Goal: Check status: Check status

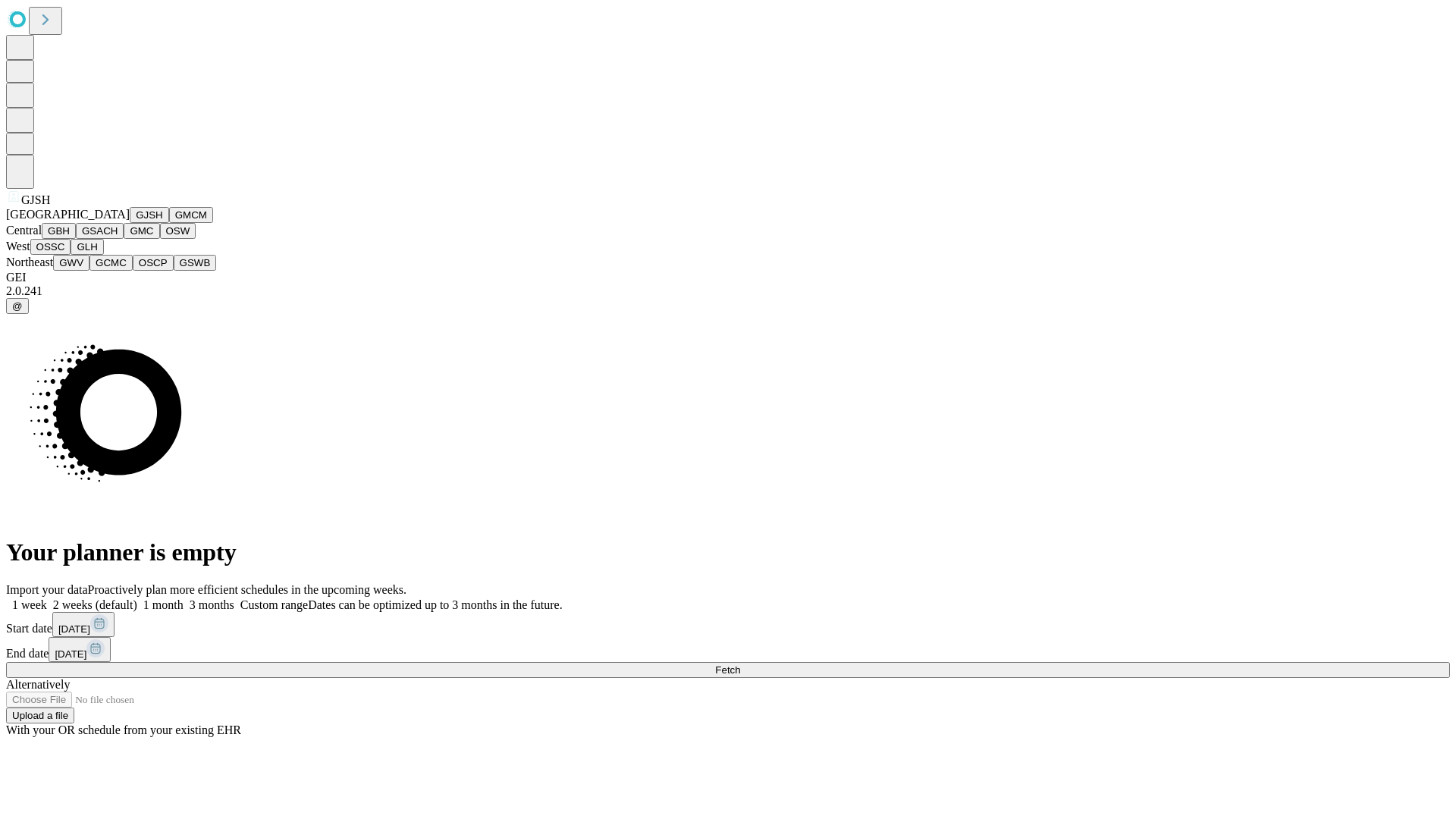
click at [129, 223] on button "GJSH" at bounding box center [149, 215] width 39 height 16
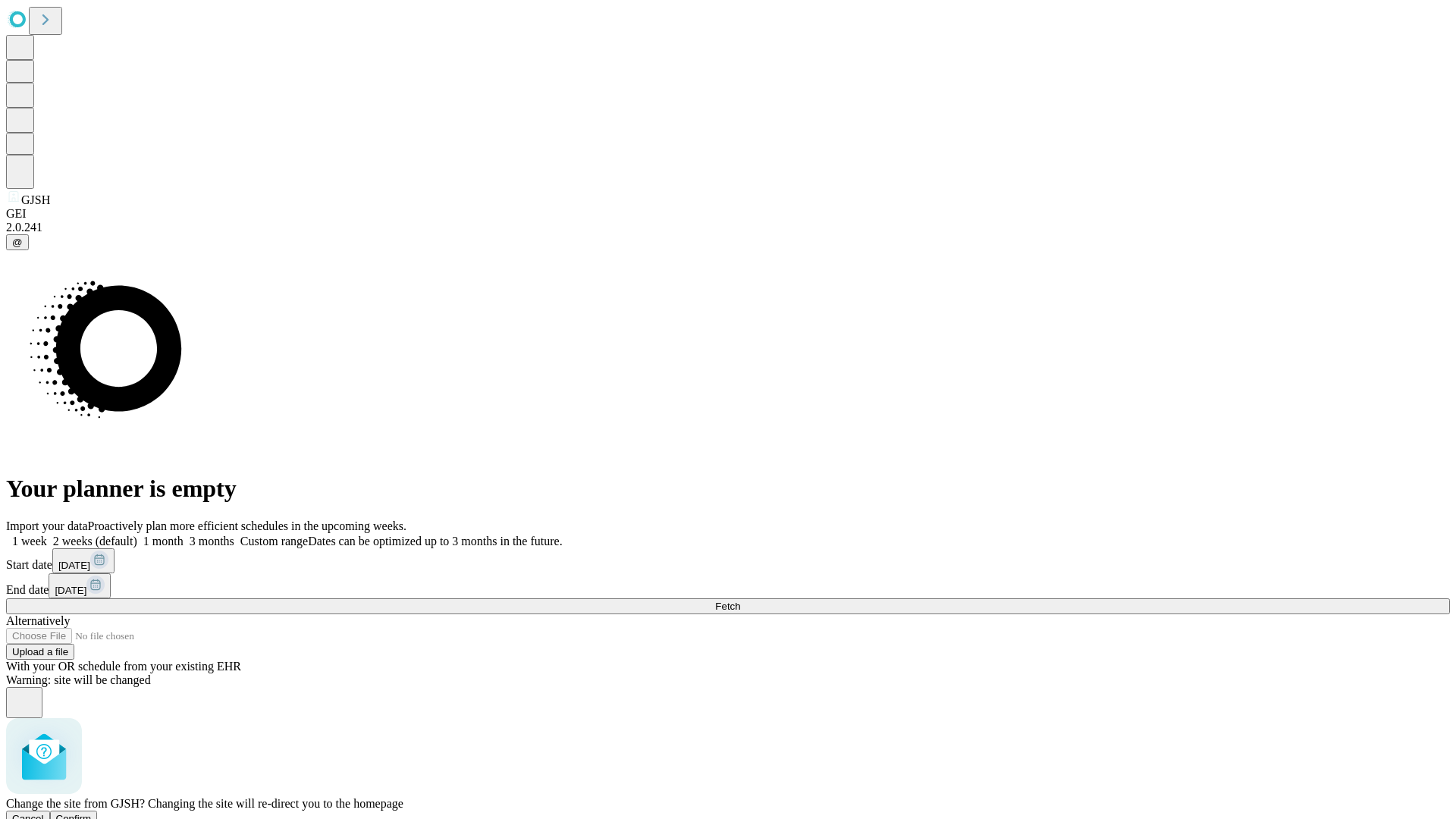
click at [92, 813] on span "Confirm" at bounding box center [74, 818] width 35 height 11
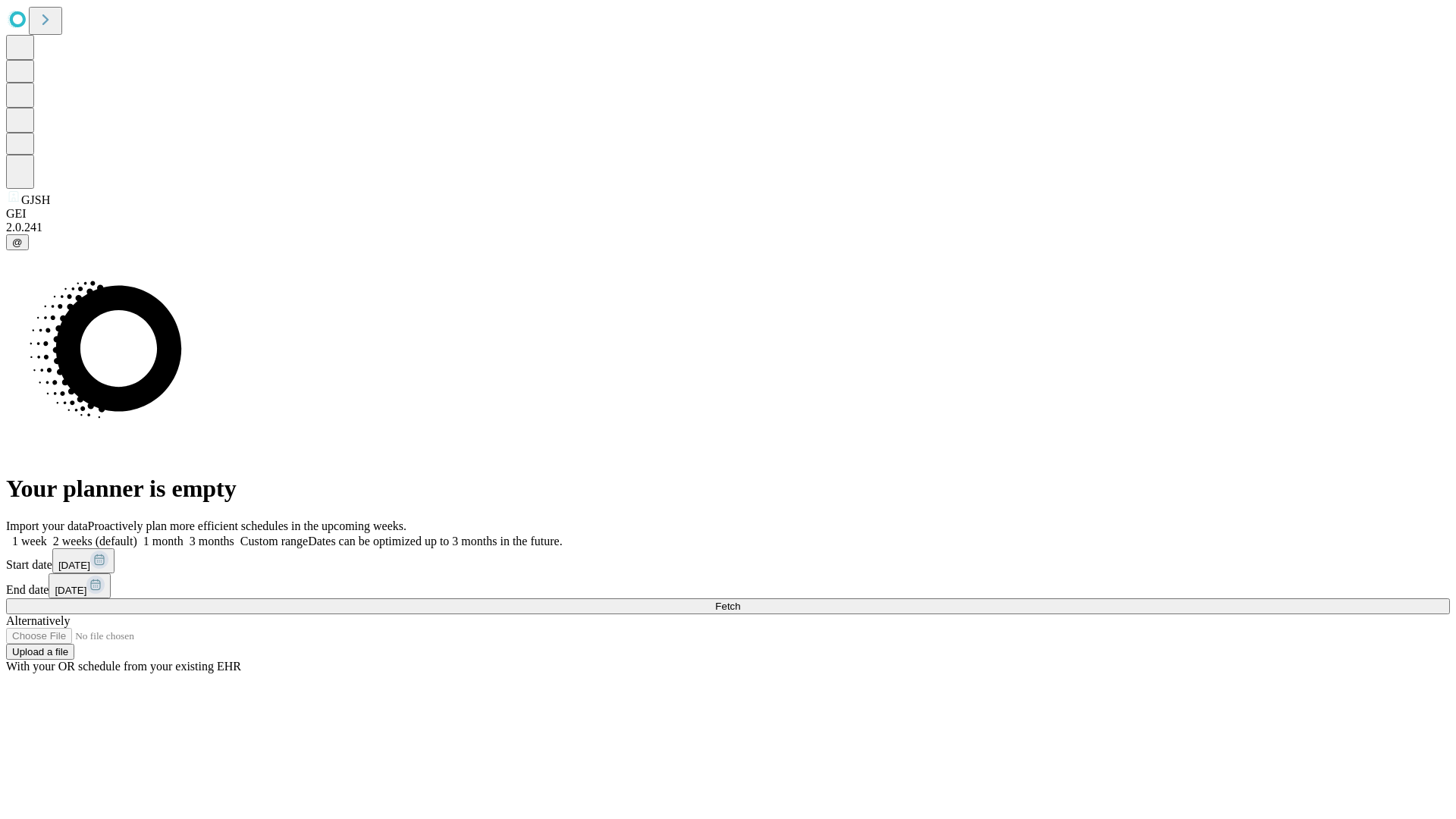
click at [183, 535] on label "1 month" at bounding box center [161, 541] width 47 height 13
click at [740, 601] on span "Fetch" at bounding box center [727, 606] width 25 height 11
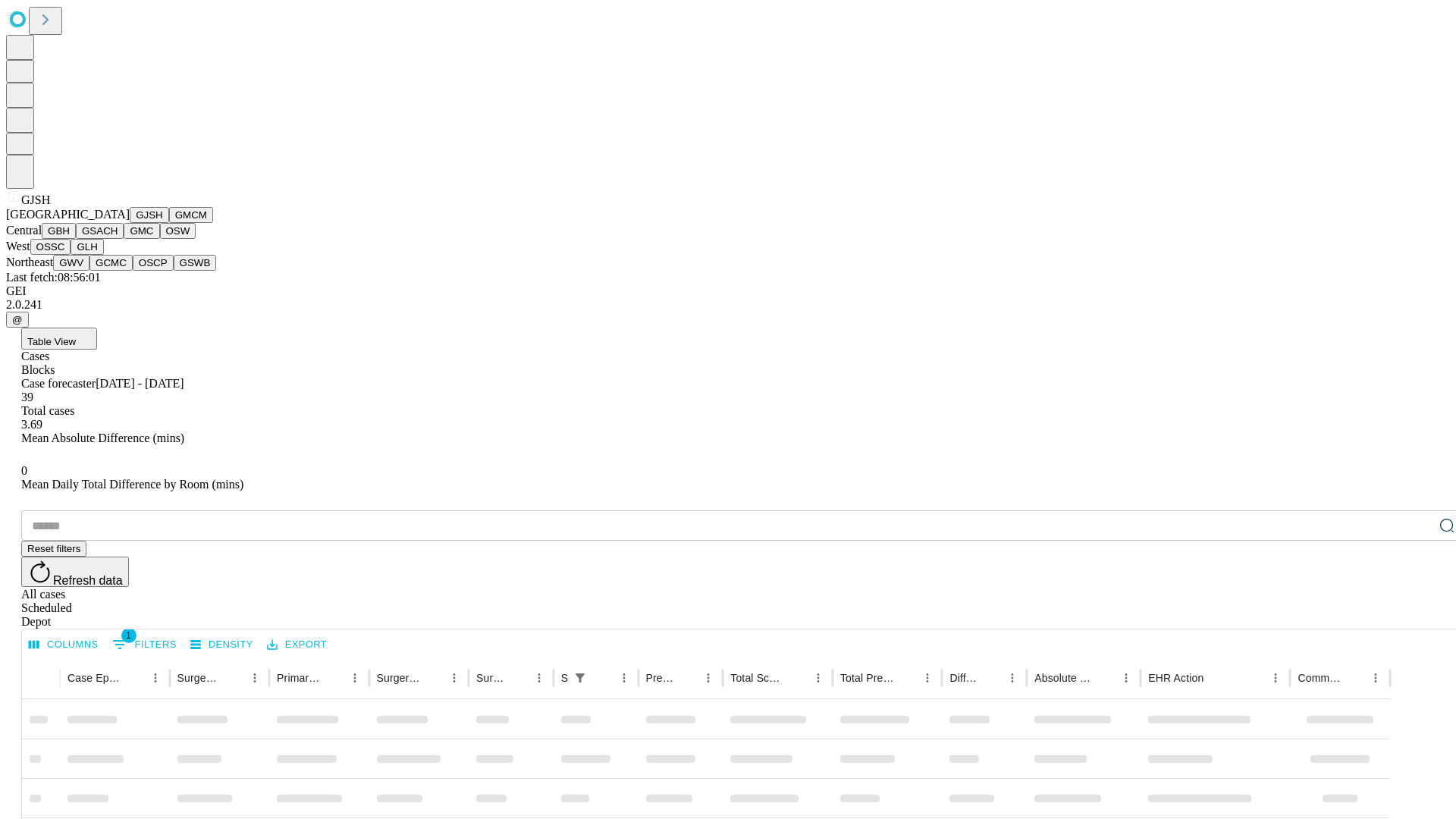
click at [169, 223] on button "GMCM" at bounding box center [191, 215] width 44 height 16
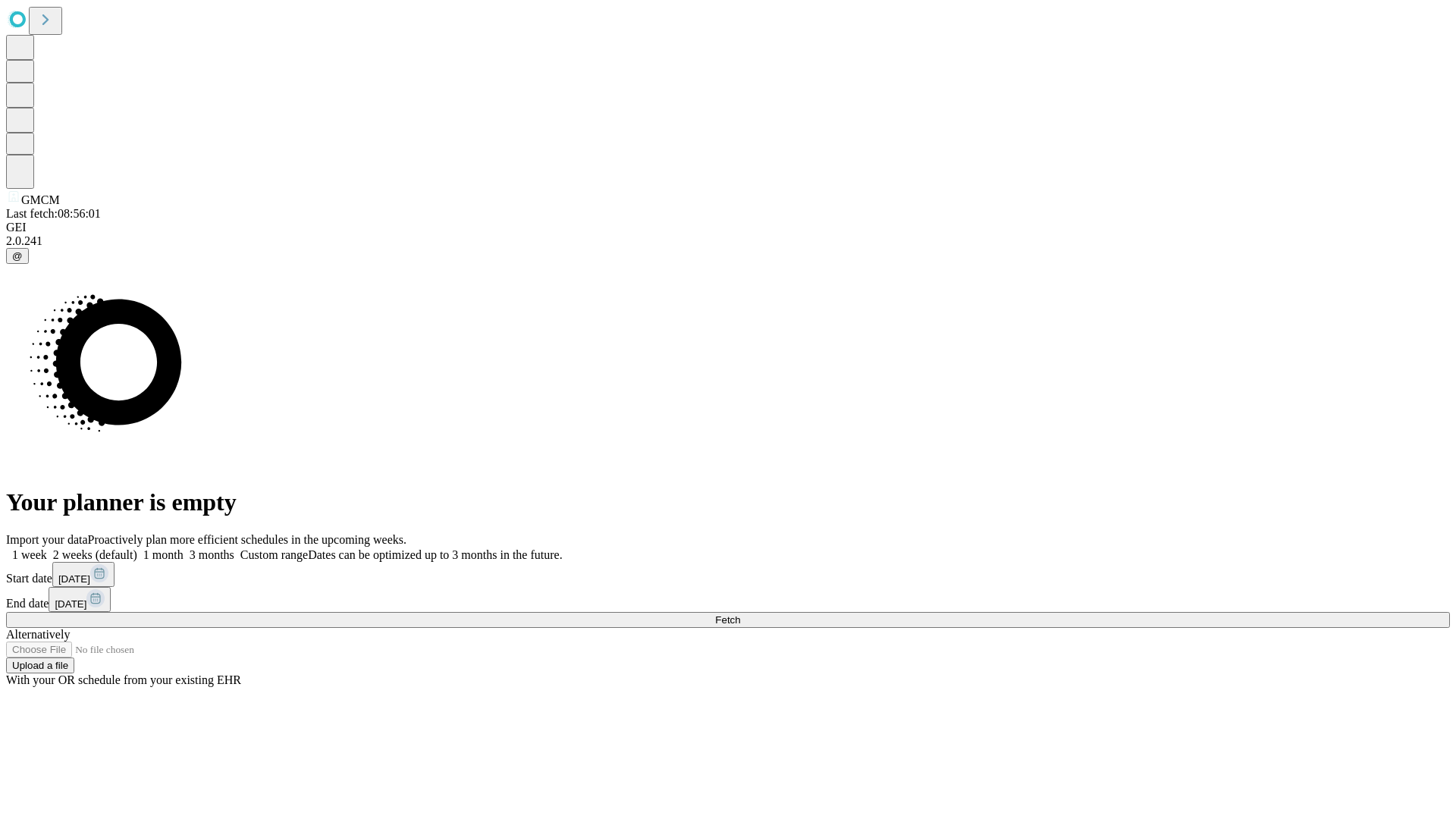
click at [183, 548] on label "1 month" at bounding box center [161, 555] width 47 height 13
click at [740, 614] on span "Fetch" at bounding box center [727, 620] width 25 height 11
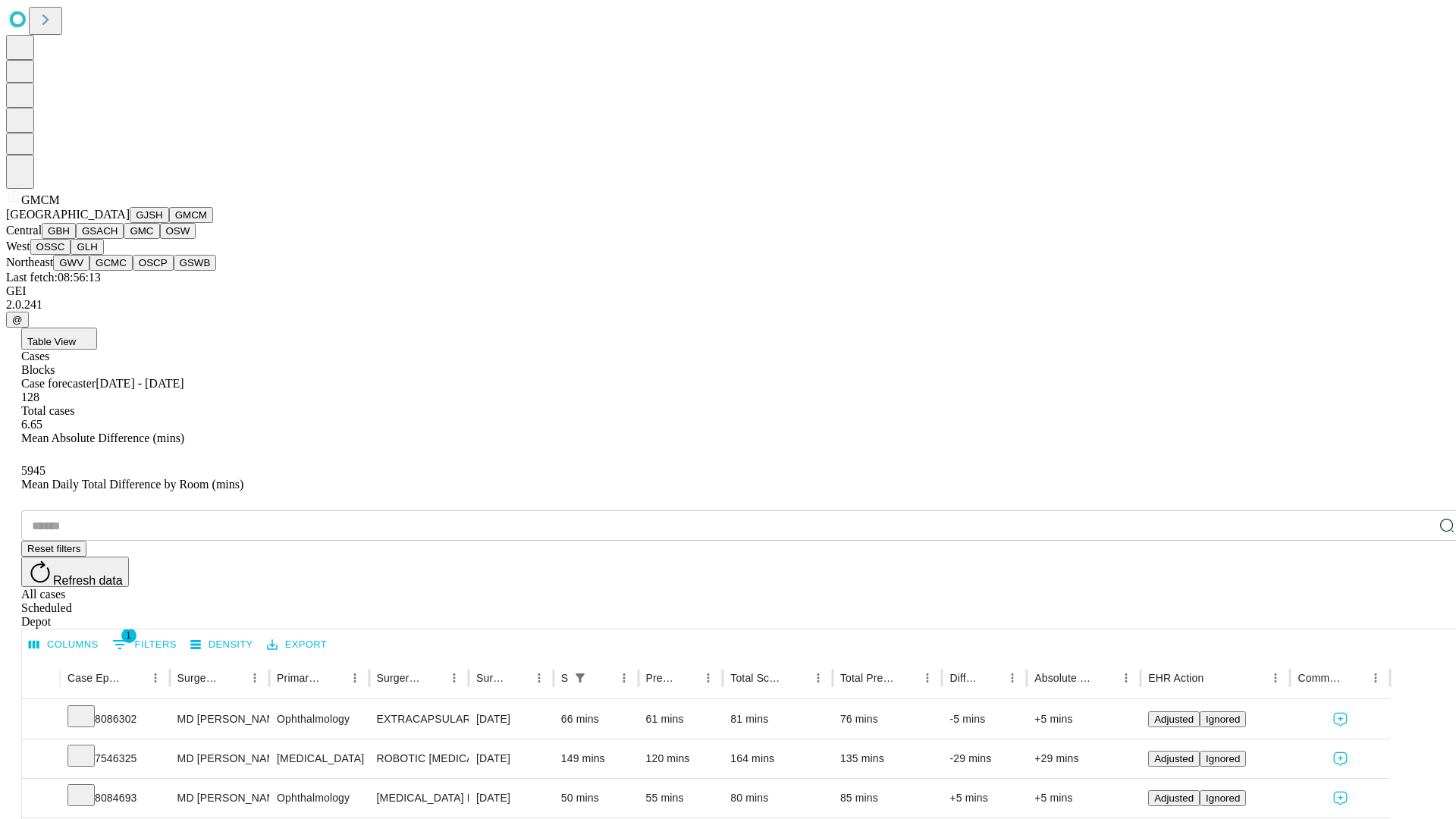
click at [75, 238] on button "GBH" at bounding box center [59, 231] width 34 height 16
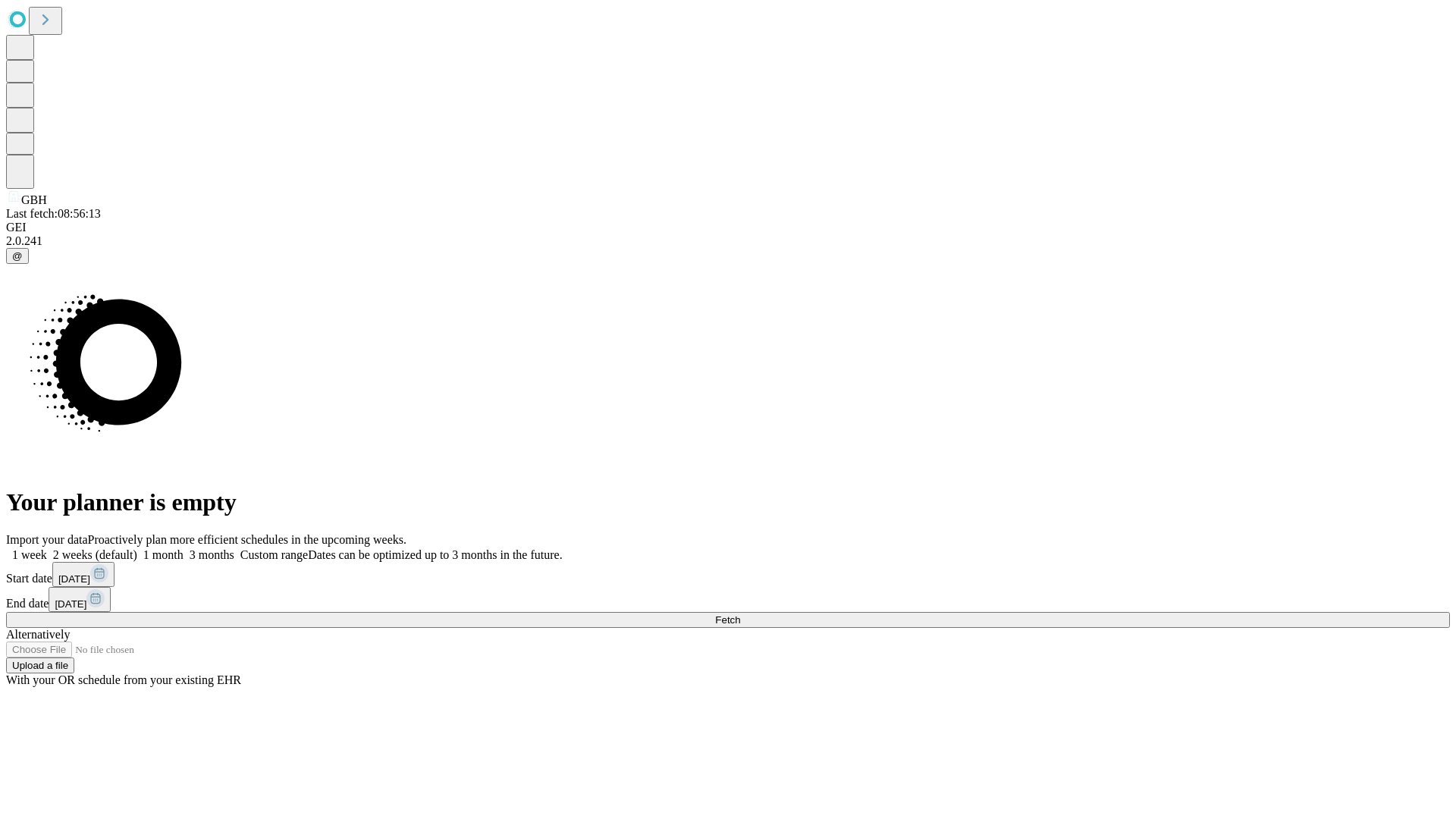
click at [740, 614] on span "Fetch" at bounding box center [727, 620] width 25 height 11
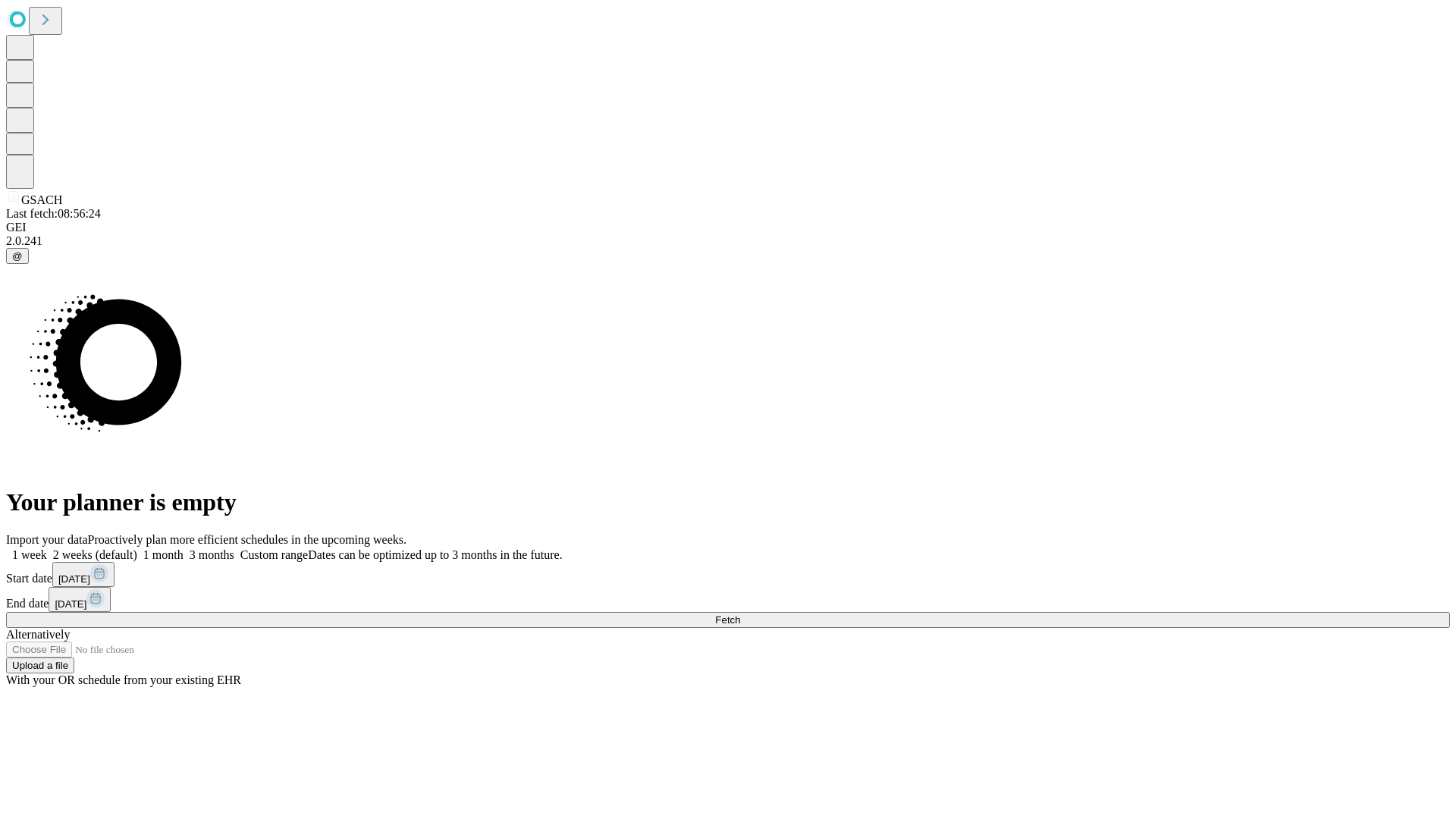
click at [183, 548] on label "1 month" at bounding box center [161, 555] width 47 height 13
click at [740, 614] on span "Fetch" at bounding box center [727, 620] width 25 height 11
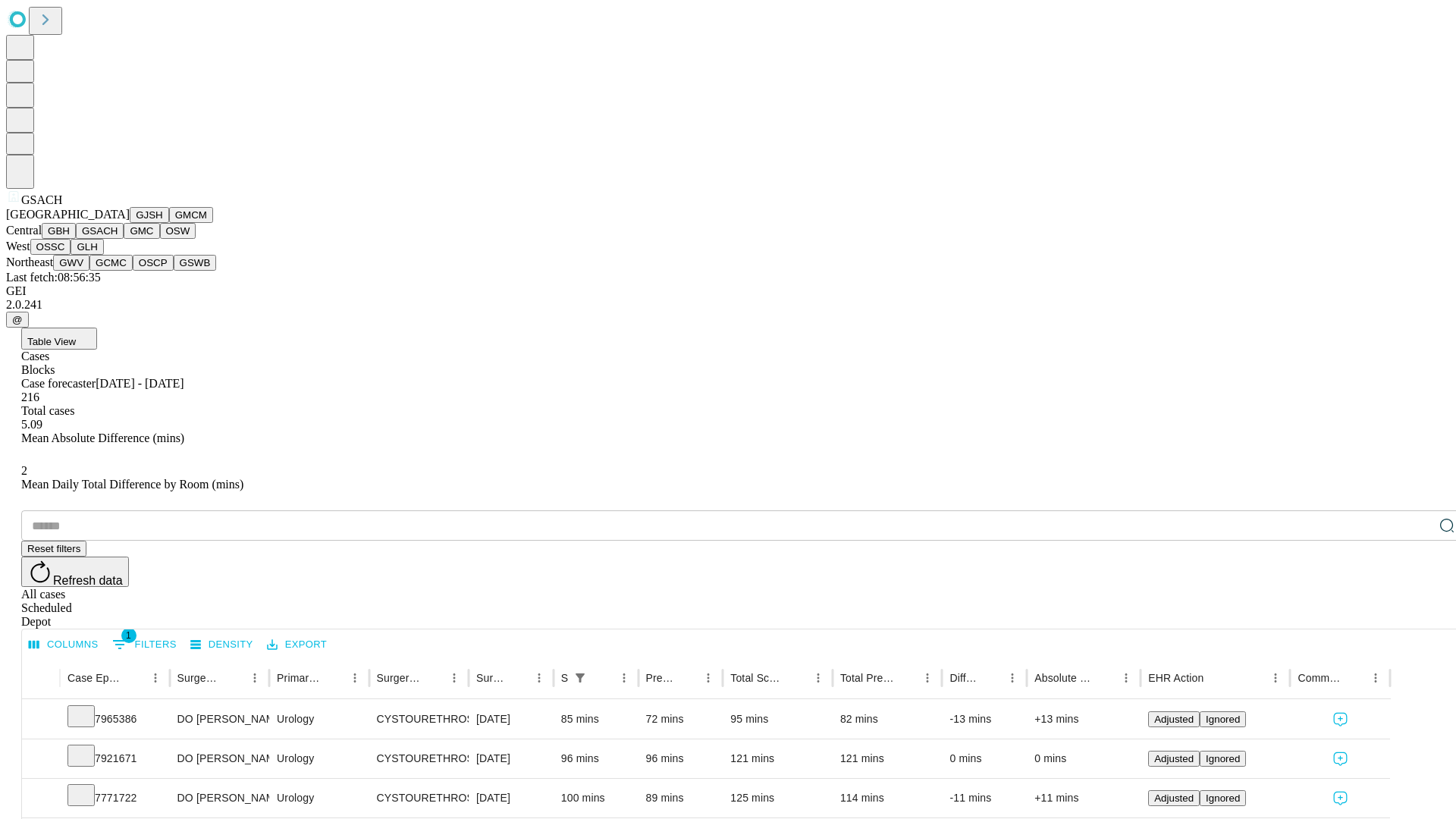
click at [124, 238] on button "GMC" at bounding box center [141, 231] width 35 height 16
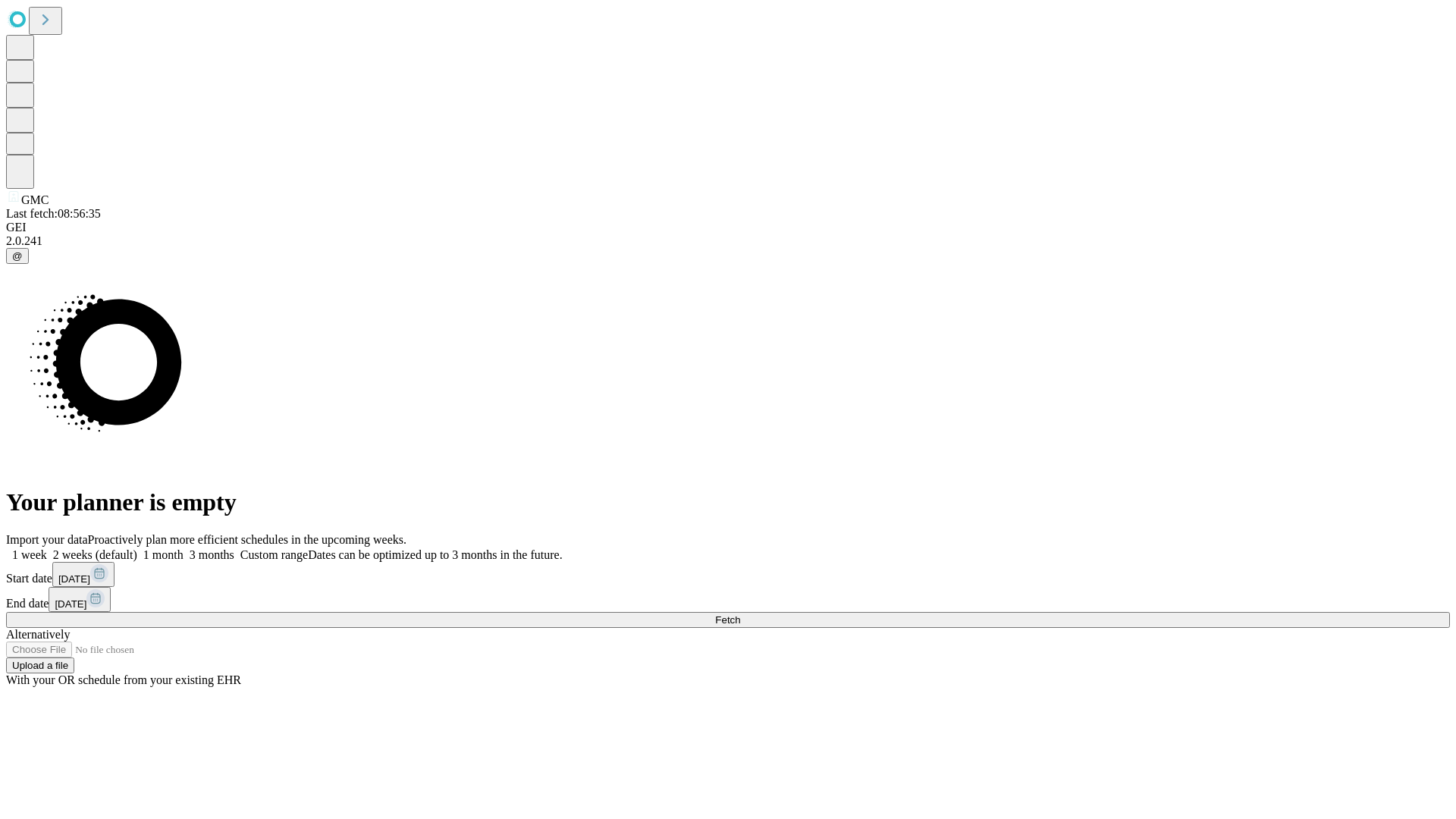
click at [183, 548] on label "1 month" at bounding box center [161, 555] width 47 height 13
click at [740, 614] on span "Fetch" at bounding box center [727, 620] width 25 height 11
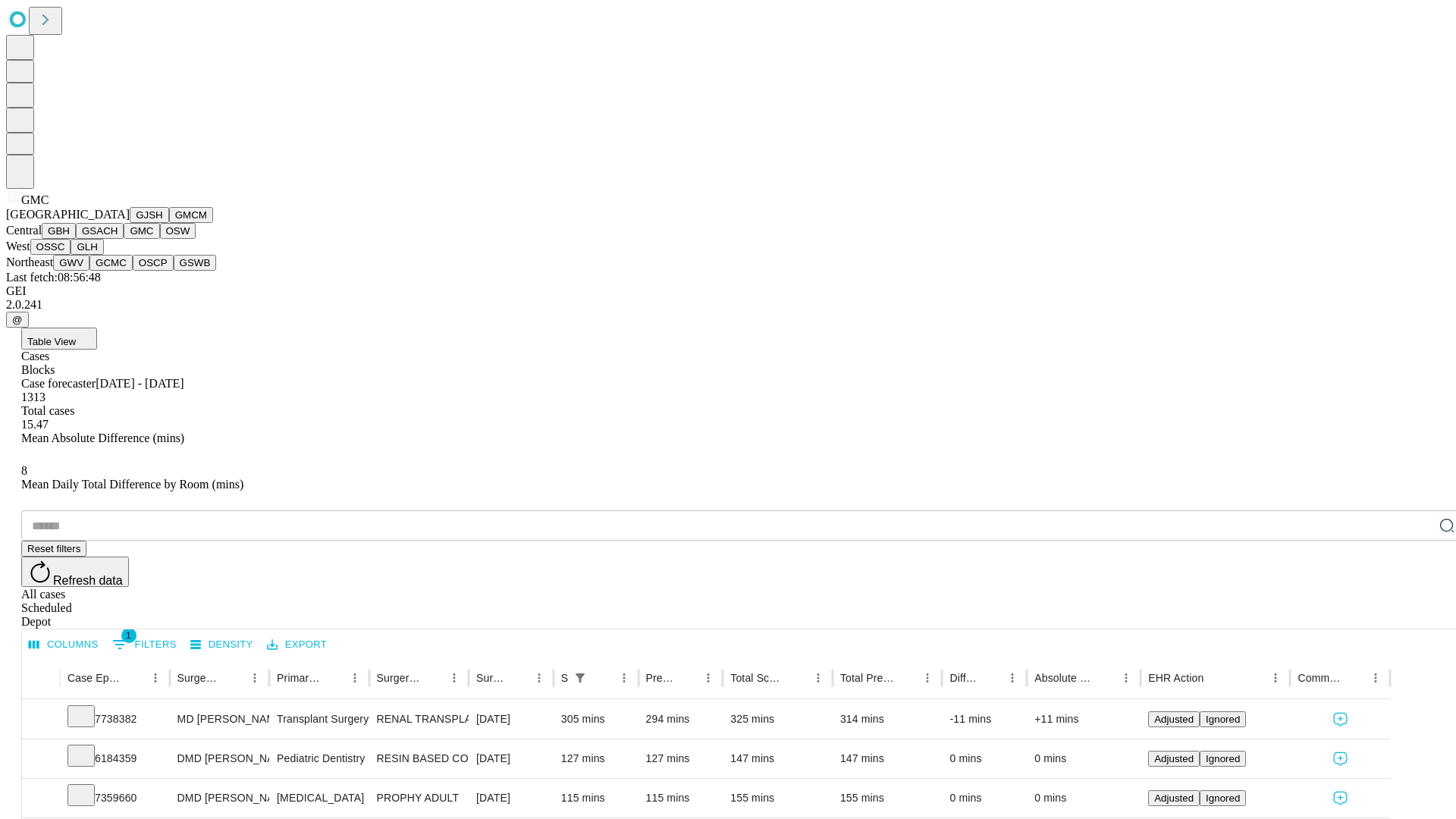
click at [160, 238] on button "OSW" at bounding box center [177, 231] width 36 height 16
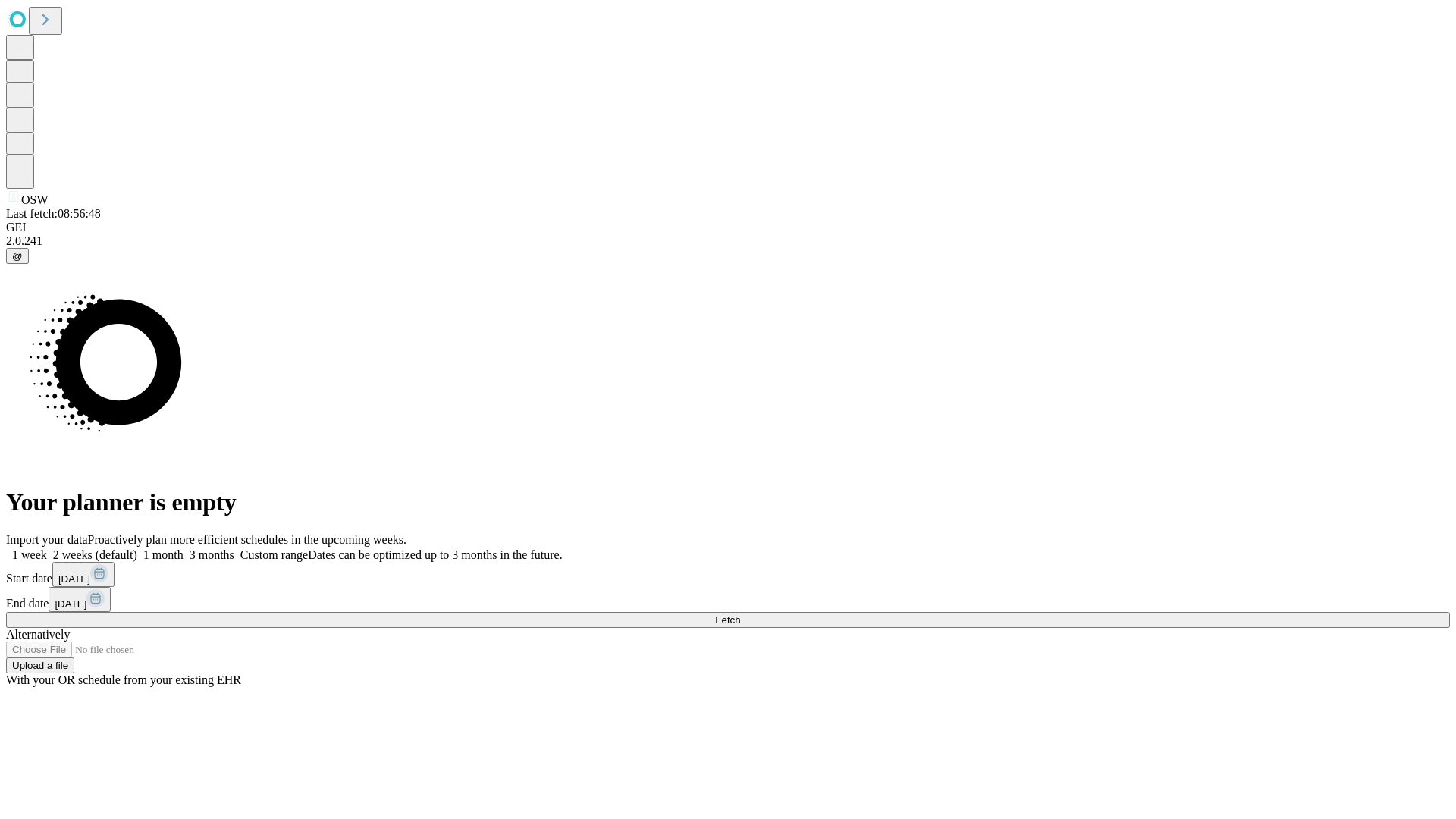
click at [183, 548] on label "1 month" at bounding box center [161, 555] width 47 height 13
click at [740, 614] on span "Fetch" at bounding box center [727, 620] width 25 height 11
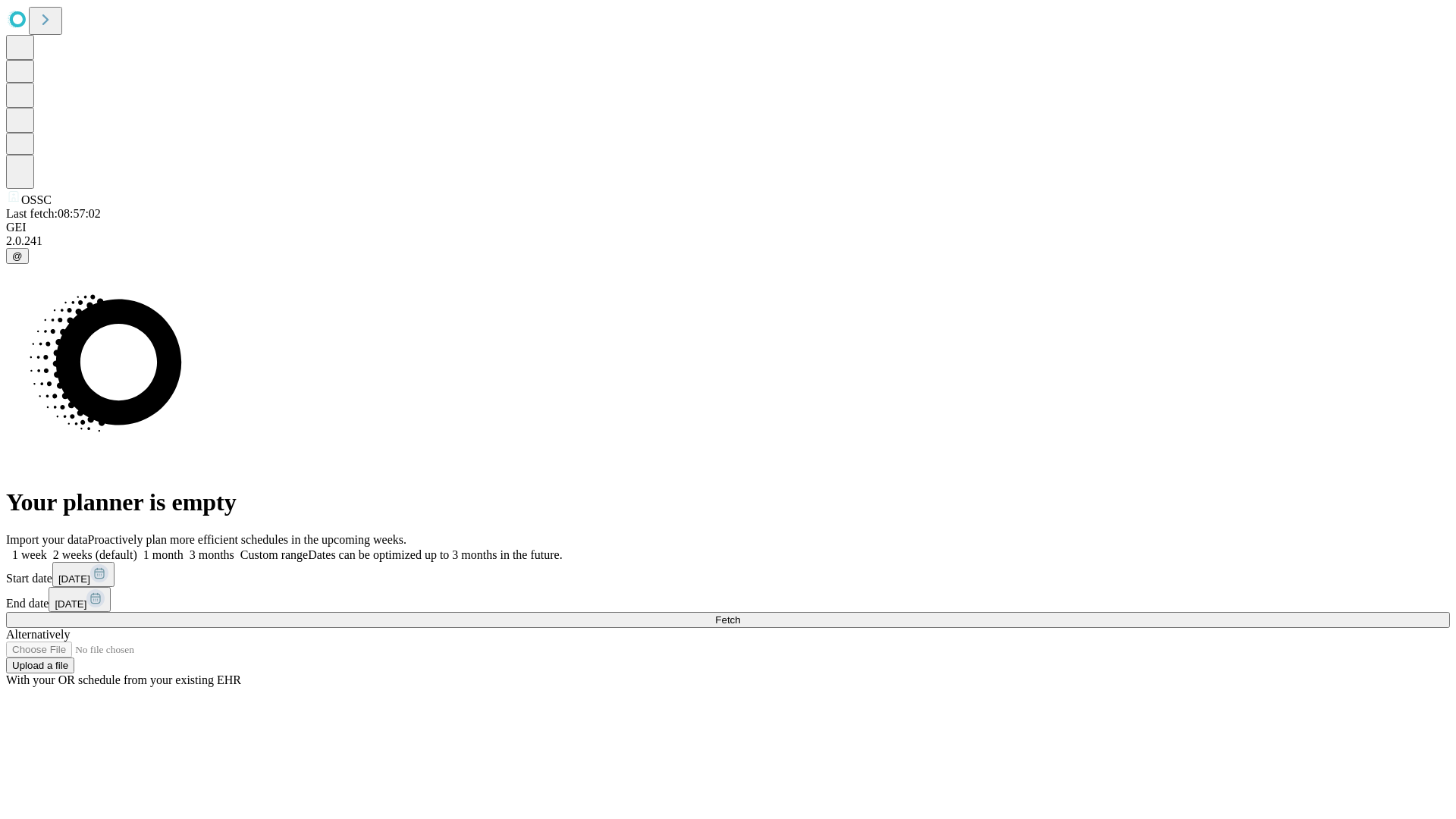
click at [183, 548] on label "1 month" at bounding box center [161, 555] width 47 height 13
click at [740, 614] on span "Fetch" at bounding box center [727, 620] width 25 height 11
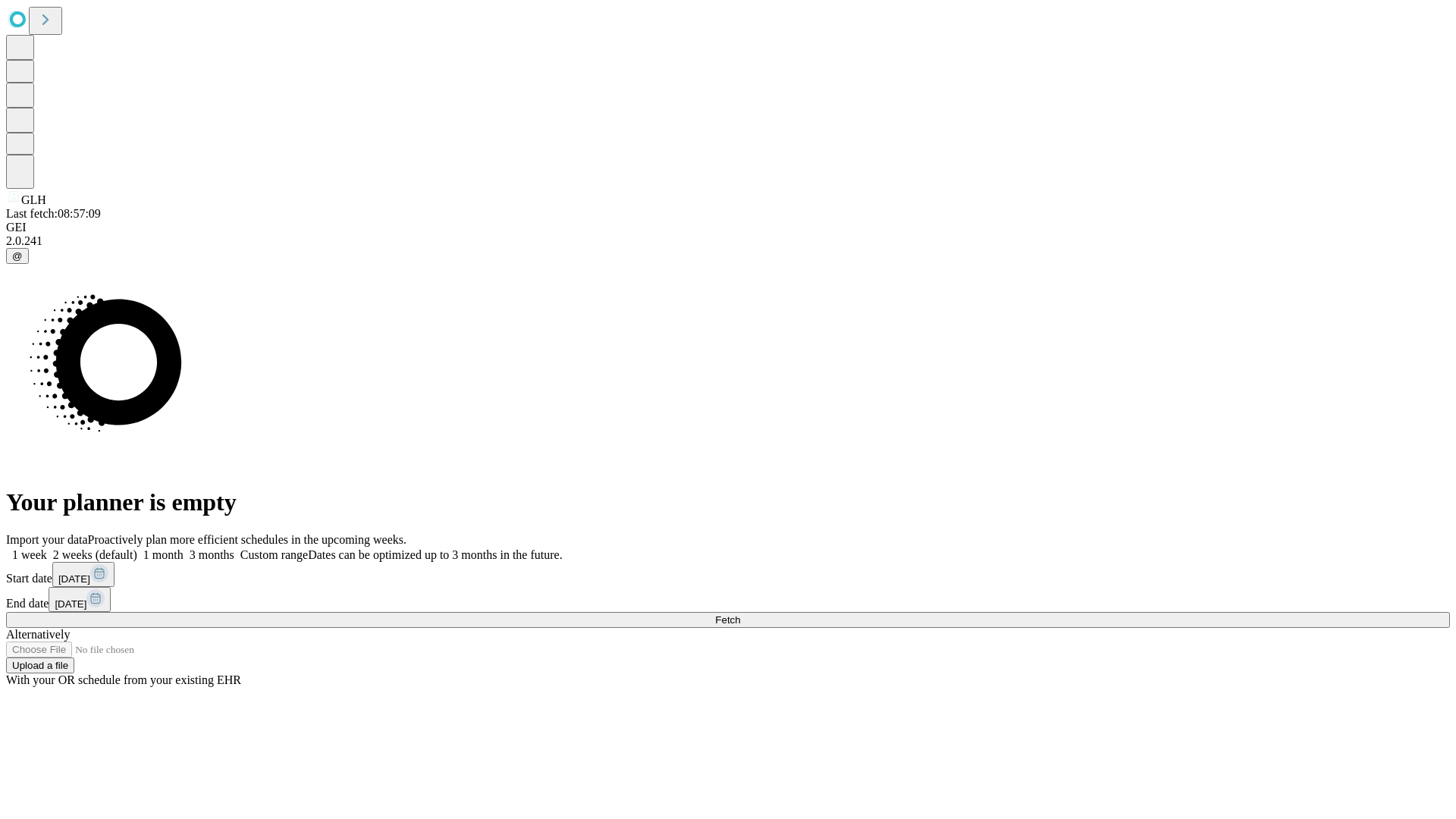
click at [183, 548] on label "1 month" at bounding box center [161, 555] width 47 height 13
click at [740, 614] on span "Fetch" at bounding box center [727, 620] width 25 height 11
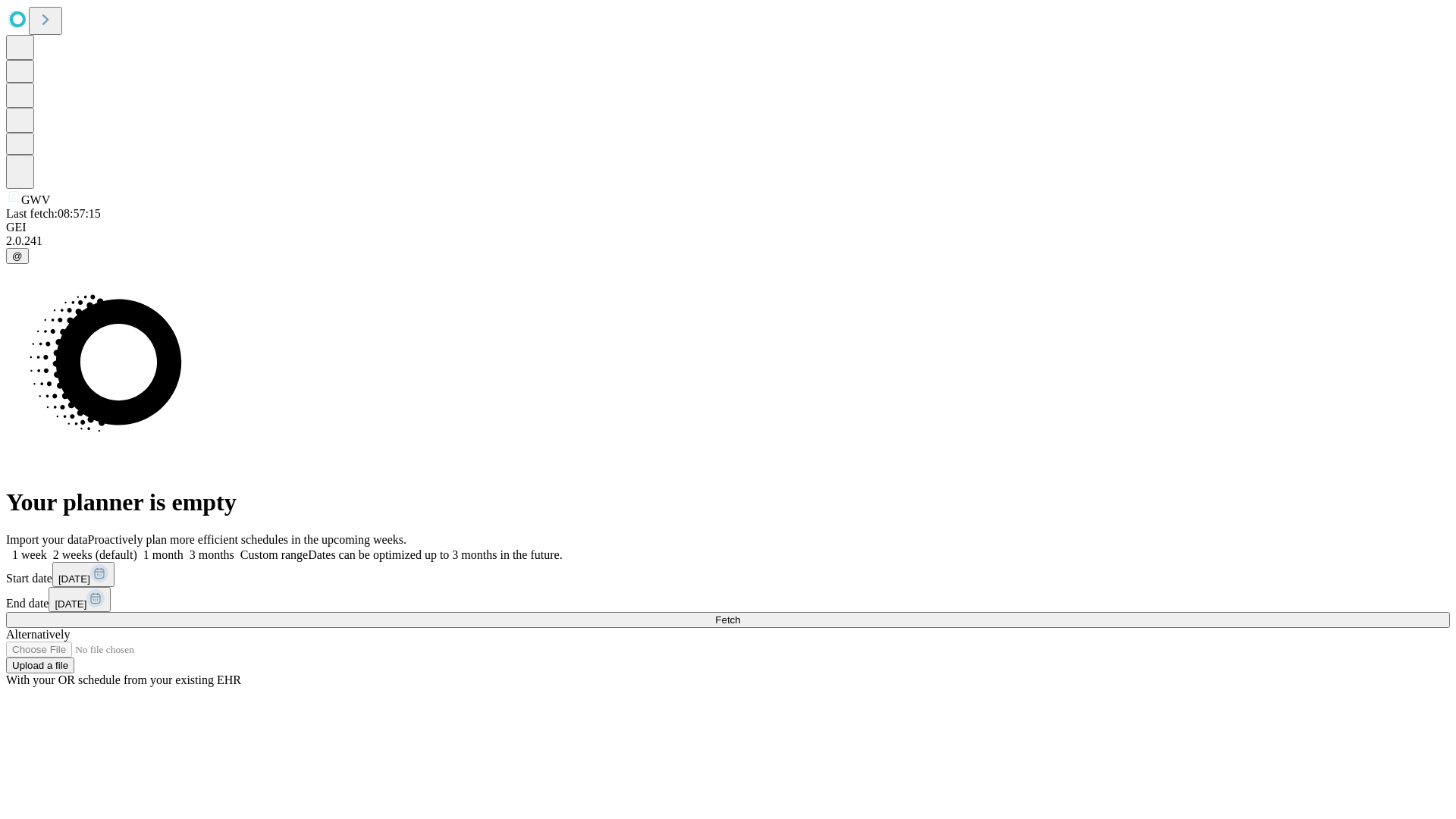
click at [183, 548] on label "1 month" at bounding box center [161, 555] width 47 height 13
click at [740, 614] on span "Fetch" at bounding box center [727, 620] width 25 height 11
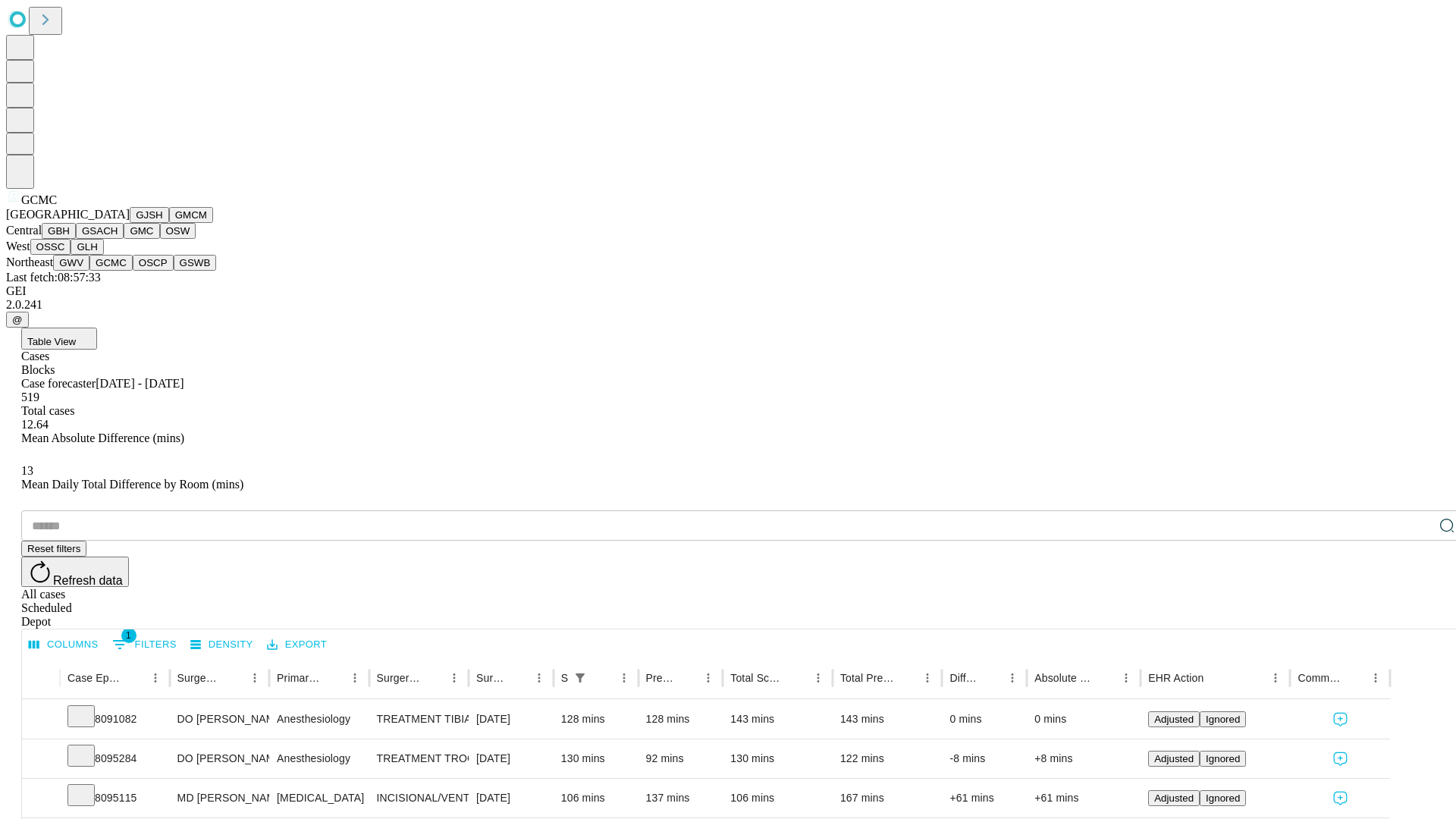
click at [133, 271] on button "OSCP" at bounding box center [153, 263] width 41 height 16
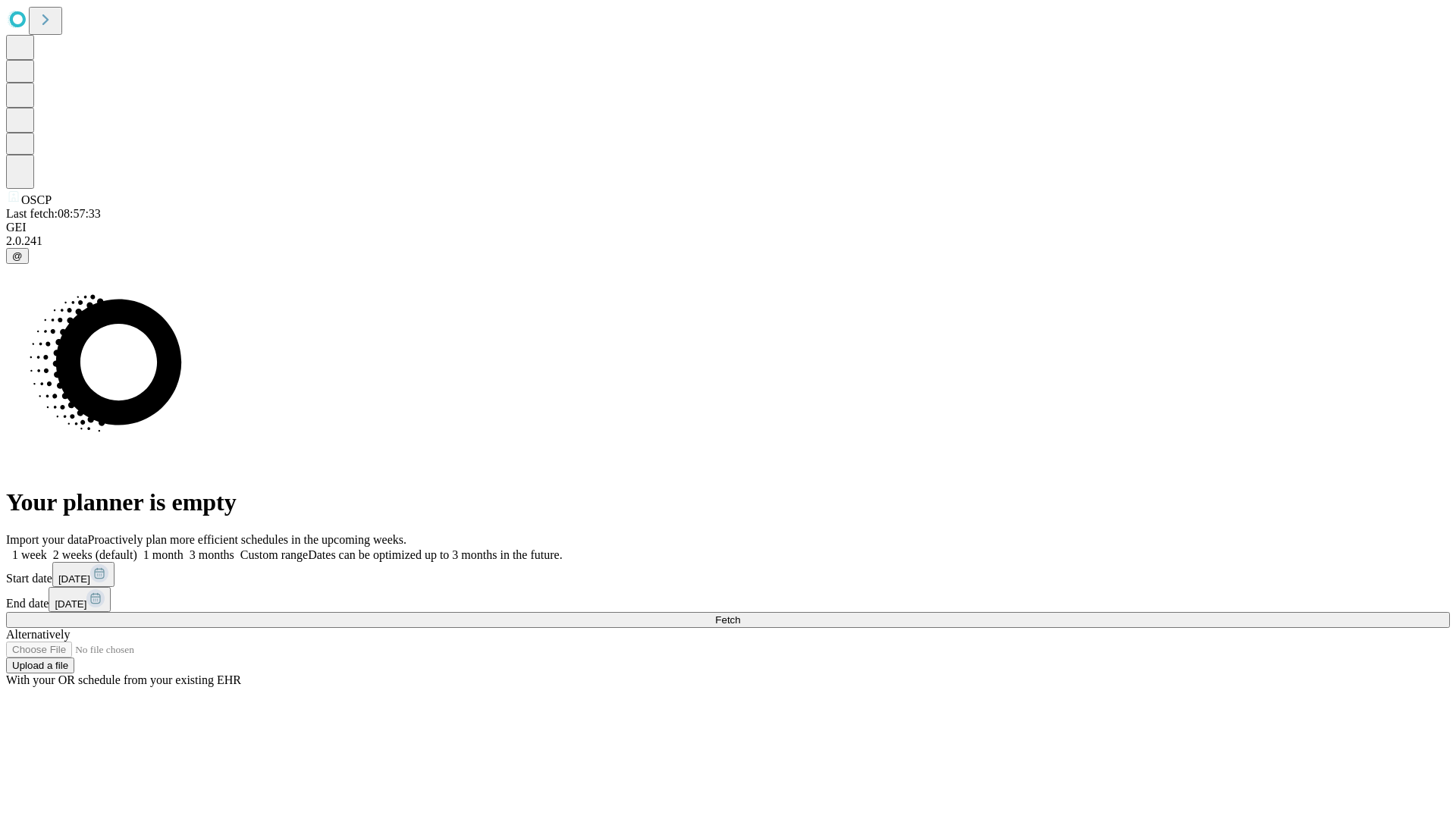
click at [183, 548] on label "1 month" at bounding box center [161, 555] width 47 height 13
click at [740, 614] on span "Fetch" at bounding box center [727, 620] width 25 height 11
